Goal: Transaction & Acquisition: Purchase product/service

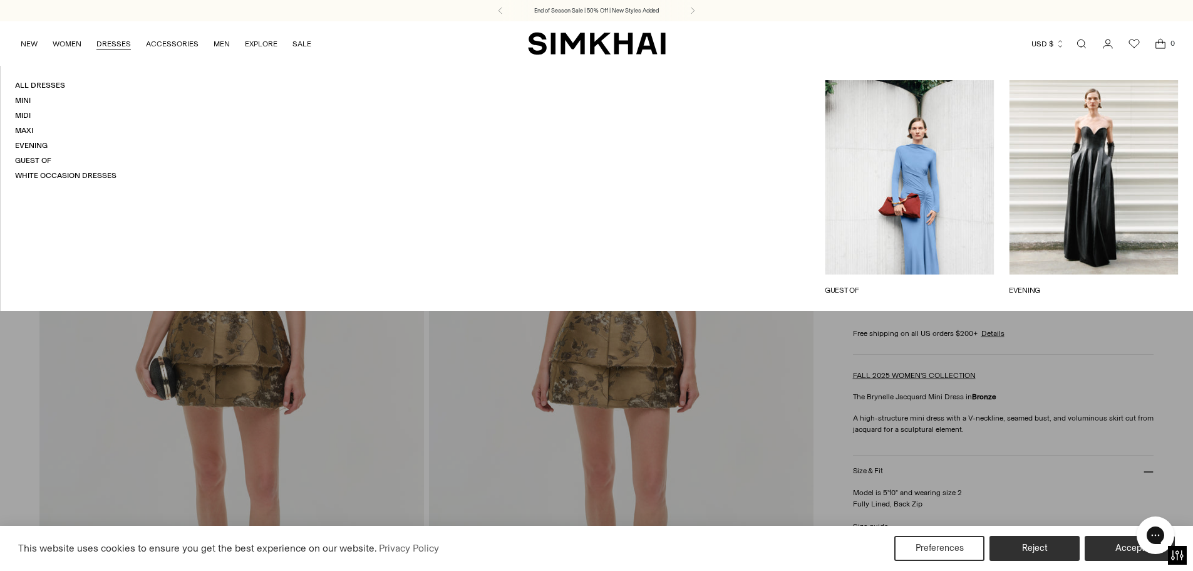
click at [116, 43] on link "DRESSES" at bounding box center [113, 44] width 34 height 28
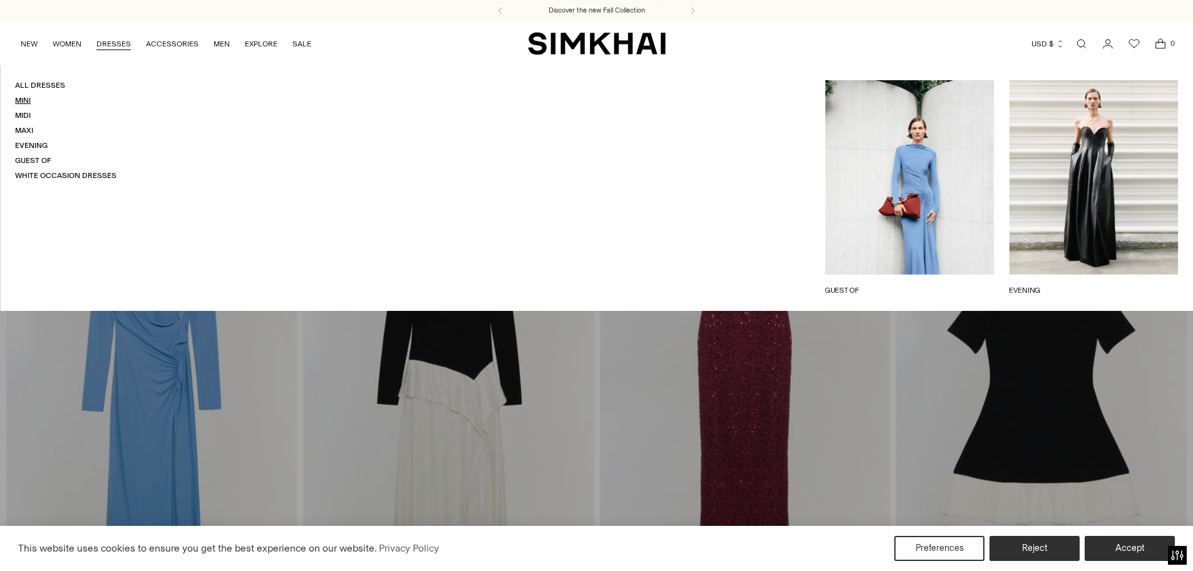
click at [26, 101] on link "Mini" at bounding box center [23, 100] width 16 height 9
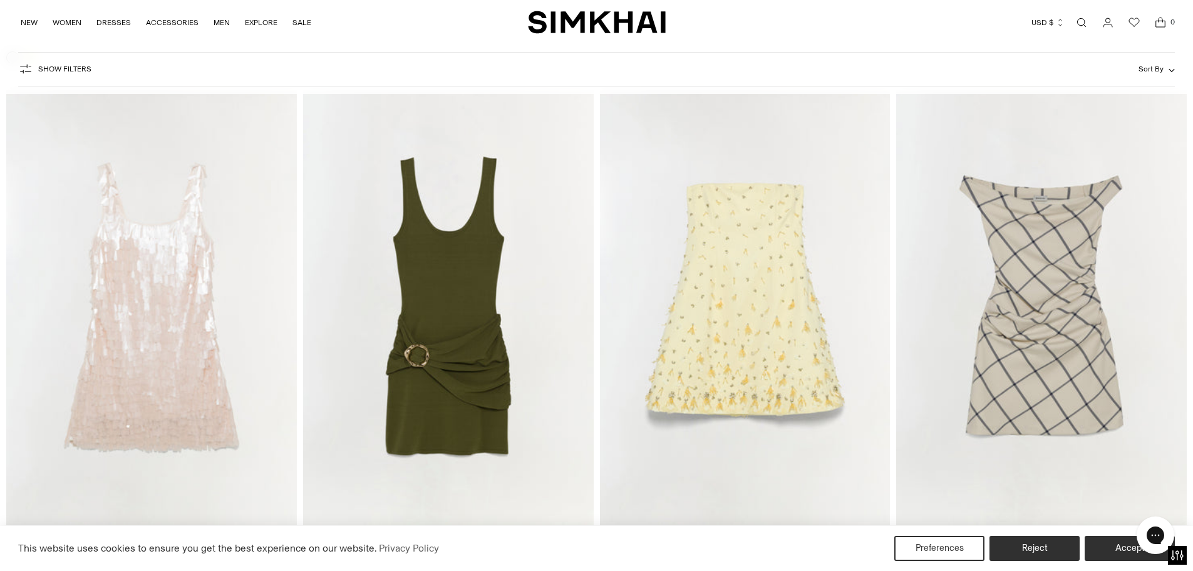
scroll to position [3132, 0]
